Goal: Entertainment & Leisure: Consume media (video, audio)

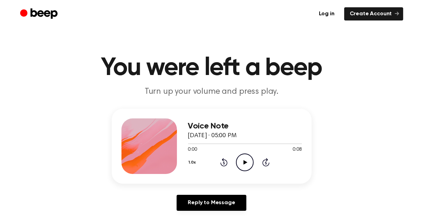
click at [247, 162] on icon "Play Audio" at bounding box center [245, 162] width 18 height 18
click at [252, 165] on icon "Play Audio" at bounding box center [245, 162] width 18 height 18
click at [243, 166] on icon "Play Audio" at bounding box center [245, 162] width 18 height 18
click at [248, 168] on icon "Play Audio" at bounding box center [245, 162] width 18 height 18
click at [245, 163] on icon "Play Audio" at bounding box center [245, 162] width 18 height 18
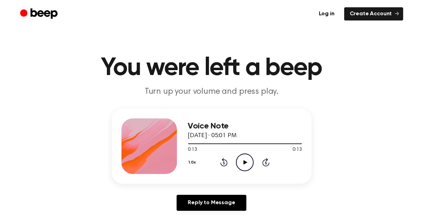
click at [243, 162] on icon "Play Audio" at bounding box center [245, 162] width 18 height 18
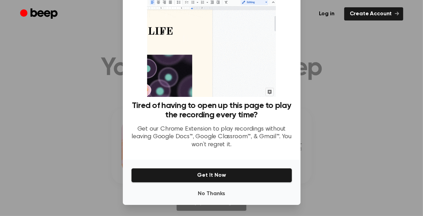
scroll to position [34, 0]
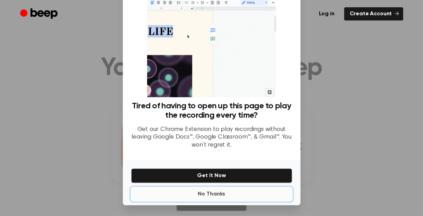
click at [212, 195] on button "No Thanks" at bounding box center [211, 194] width 161 height 14
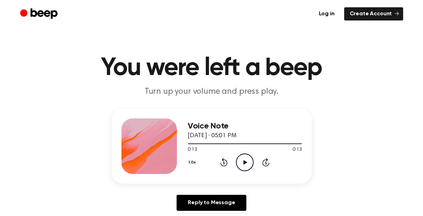
click at [243, 158] on icon "Play Audio" at bounding box center [245, 162] width 18 height 18
click at [244, 158] on icon "Play Audio" at bounding box center [245, 162] width 18 height 18
click at [248, 157] on icon "Play Audio" at bounding box center [245, 162] width 18 height 18
click at [257, 144] on div at bounding box center [245, 144] width 114 height 6
click at [257, 142] on div at bounding box center [245, 144] width 114 height 6
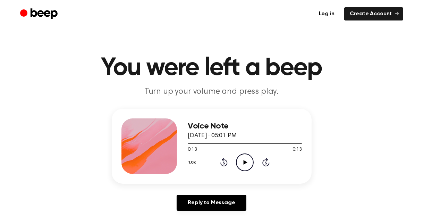
click at [251, 168] on icon "Play Audio" at bounding box center [245, 162] width 18 height 18
click at [241, 165] on icon "Pause Audio" at bounding box center [245, 162] width 18 height 18
click at [251, 164] on icon "Play Audio" at bounding box center [245, 162] width 18 height 18
click at [223, 164] on icon "Rewind 5 seconds" at bounding box center [224, 162] width 8 height 9
click at [251, 160] on icon "Play Audio" at bounding box center [245, 162] width 18 height 18
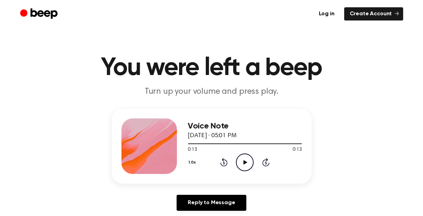
click at [243, 161] on icon "Play Audio" at bounding box center [245, 162] width 18 height 18
click at [245, 164] on icon "Play Audio" at bounding box center [245, 162] width 18 height 18
click at [241, 160] on icon "Play Audio" at bounding box center [245, 162] width 18 height 18
click at [248, 165] on icon "Play Audio" at bounding box center [245, 162] width 18 height 18
click at [243, 164] on icon "Play Audio" at bounding box center [245, 162] width 18 height 18
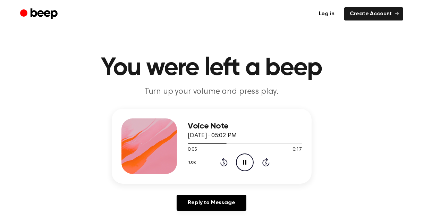
click at [223, 162] on icon "Rewind 5 seconds" at bounding box center [224, 162] width 8 height 9
click at [243, 161] on icon "Play Audio" at bounding box center [245, 162] width 18 height 18
click at [244, 166] on icon "Play Audio" at bounding box center [245, 162] width 18 height 18
click at [247, 161] on icon at bounding box center [246, 162] width 4 height 5
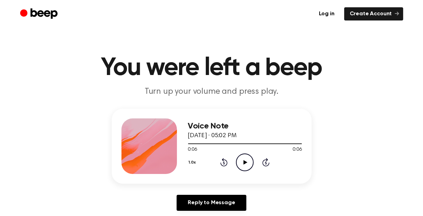
click at [245, 168] on icon "Play Audio" at bounding box center [245, 162] width 18 height 18
click at [243, 163] on icon "Play Audio" at bounding box center [245, 162] width 18 height 18
click at [244, 166] on icon "Play Audio" at bounding box center [245, 162] width 18 height 18
click at [244, 164] on icon "Play Audio" at bounding box center [245, 162] width 18 height 18
click at [243, 161] on icon "Play Audio" at bounding box center [245, 162] width 18 height 18
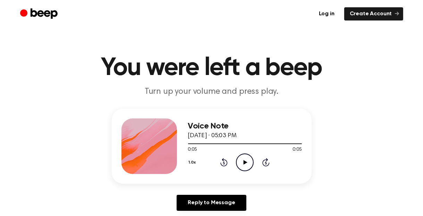
click at [245, 163] on icon "Play Audio" at bounding box center [245, 162] width 18 height 18
click at [246, 161] on icon at bounding box center [246, 162] width 4 height 5
click at [246, 165] on icon "Play Audio" at bounding box center [245, 162] width 18 height 18
click at [244, 166] on icon "Play Audio" at bounding box center [245, 162] width 18 height 18
click at [243, 161] on icon "Play Audio" at bounding box center [245, 162] width 18 height 18
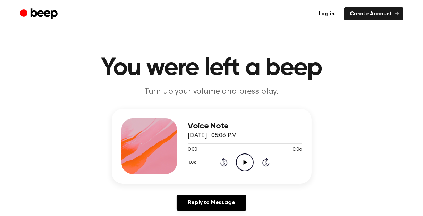
click at [243, 165] on icon "Play Audio" at bounding box center [245, 162] width 18 height 18
click at [245, 159] on icon "Play Audio" at bounding box center [245, 162] width 18 height 18
